Goal: Check status

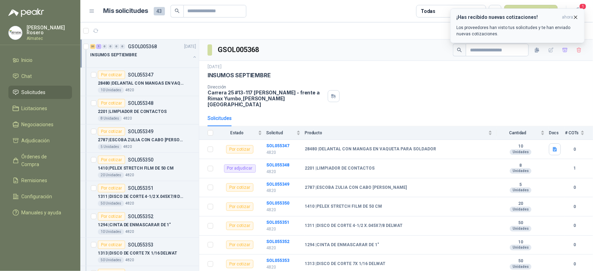
click at [475, 29] on p "Los proveedores han visto tus solicitudes y te han enviado nuevas cotizaciones." at bounding box center [517, 30] width 122 height 13
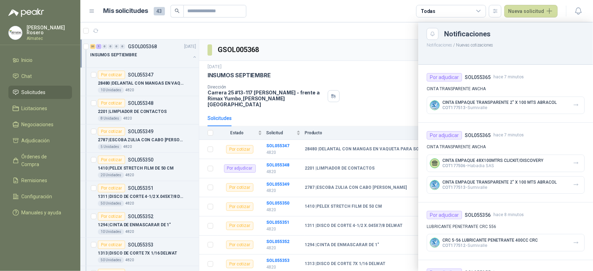
drag, startPoint x: 561, startPoint y: 58, endPoint x: 291, endPoint y: 49, distance: 270.1
click at [550, 58] on div at bounding box center [505, 57] width 175 height 16
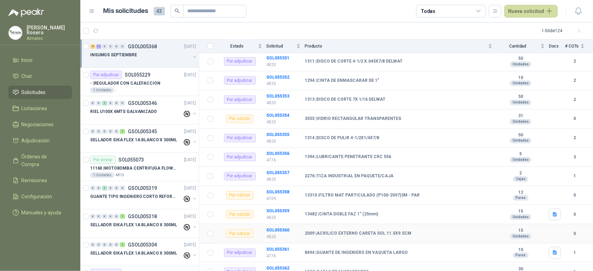
scroll to position [278, 0]
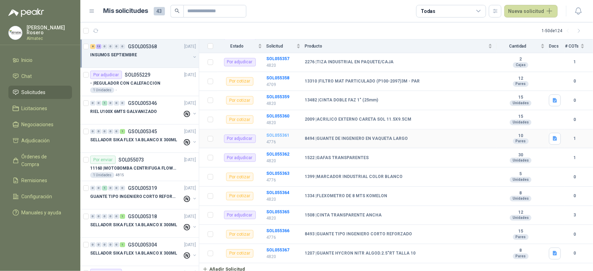
click at [273, 133] on b "SOL055361" at bounding box center [277, 135] width 23 height 5
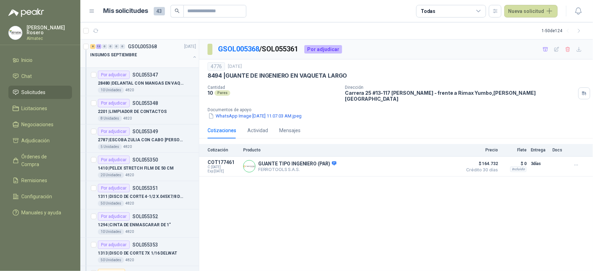
click at [192, 56] on button "button" at bounding box center [195, 57] width 6 height 6
